Goal: Task Accomplishment & Management: Complete application form

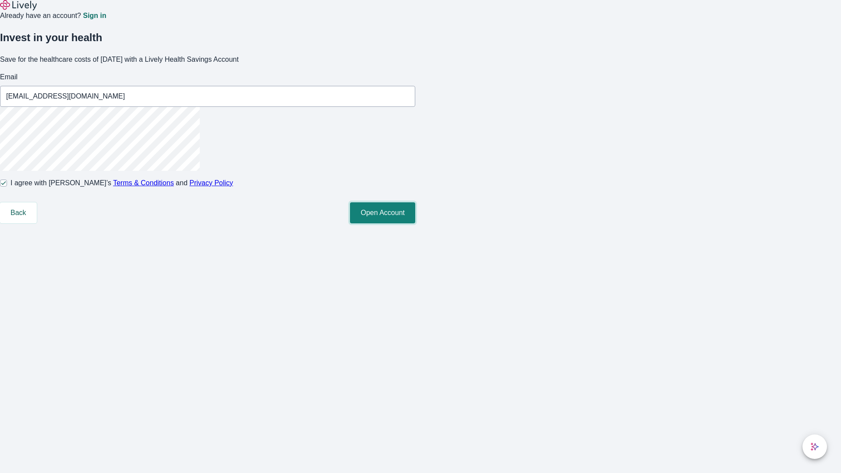
click at [415, 223] on button "Open Account" at bounding box center [382, 212] width 65 height 21
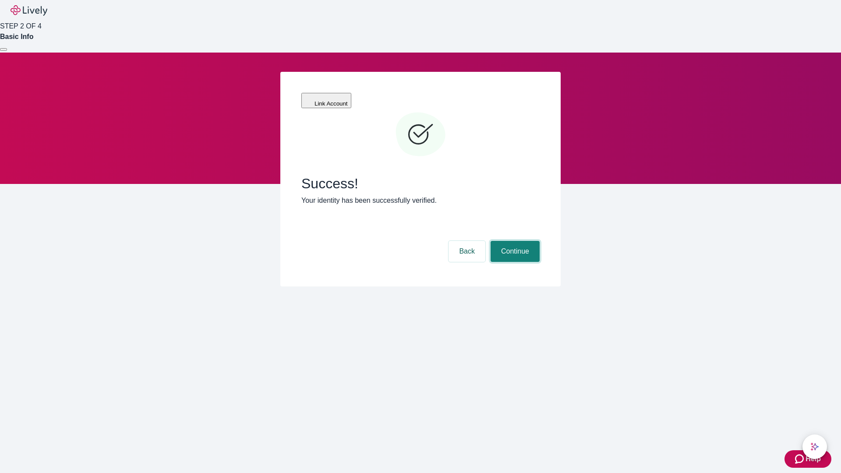
click at [514, 241] on button "Continue" at bounding box center [515, 251] width 49 height 21
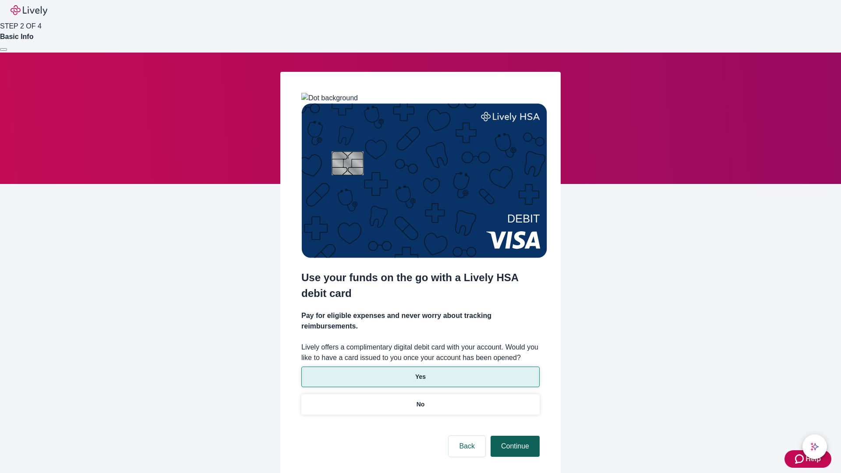
click at [420, 372] on p "Yes" at bounding box center [420, 376] width 11 height 9
click at [514, 436] on button "Continue" at bounding box center [515, 446] width 49 height 21
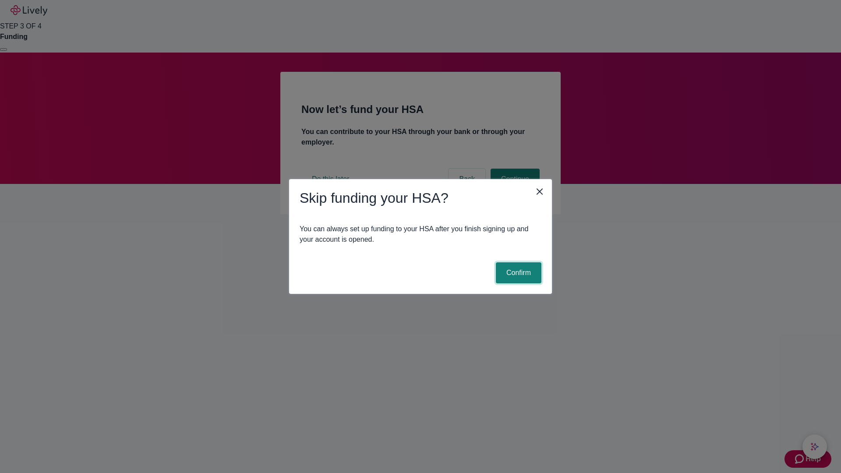
click at [517, 273] on button "Confirm" at bounding box center [519, 272] width 46 height 21
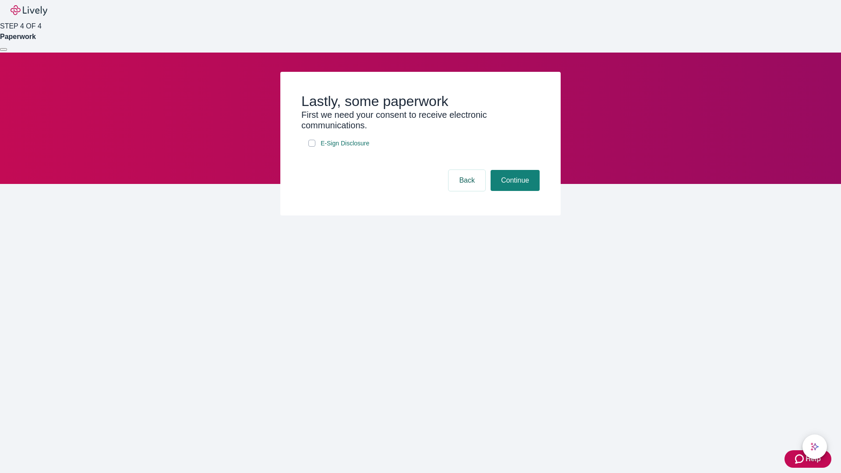
click at [312, 147] on input "E-Sign Disclosure" at bounding box center [311, 143] width 7 height 7
checkbox input "true"
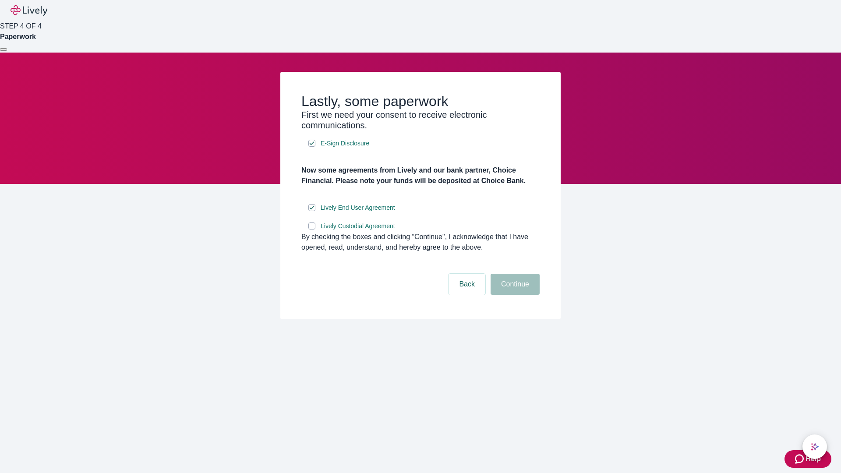
click at [312, 230] on input "Lively Custodial Agreement" at bounding box center [311, 226] width 7 height 7
checkbox input "true"
click at [514, 295] on button "Continue" at bounding box center [515, 284] width 49 height 21
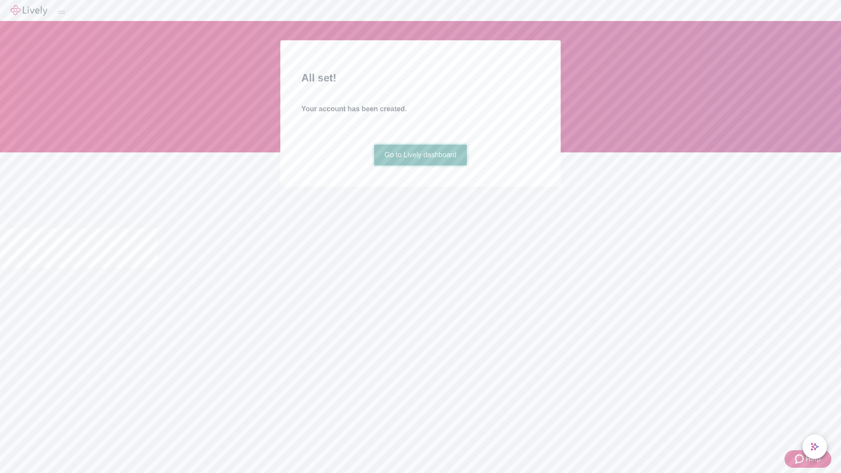
click at [420, 166] on link "Go to Lively dashboard" at bounding box center [420, 155] width 93 height 21
